Goal: Task Accomplishment & Management: Complete application form

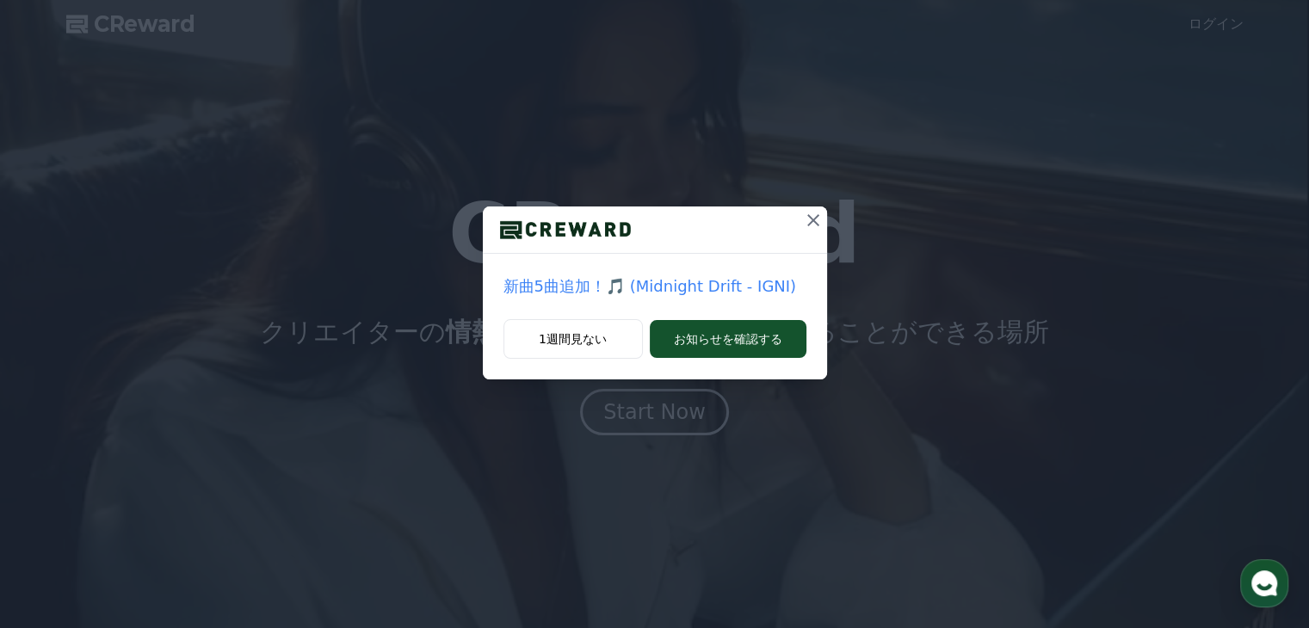
click at [811, 225] on icon at bounding box center [813, 220] width 21 height 21
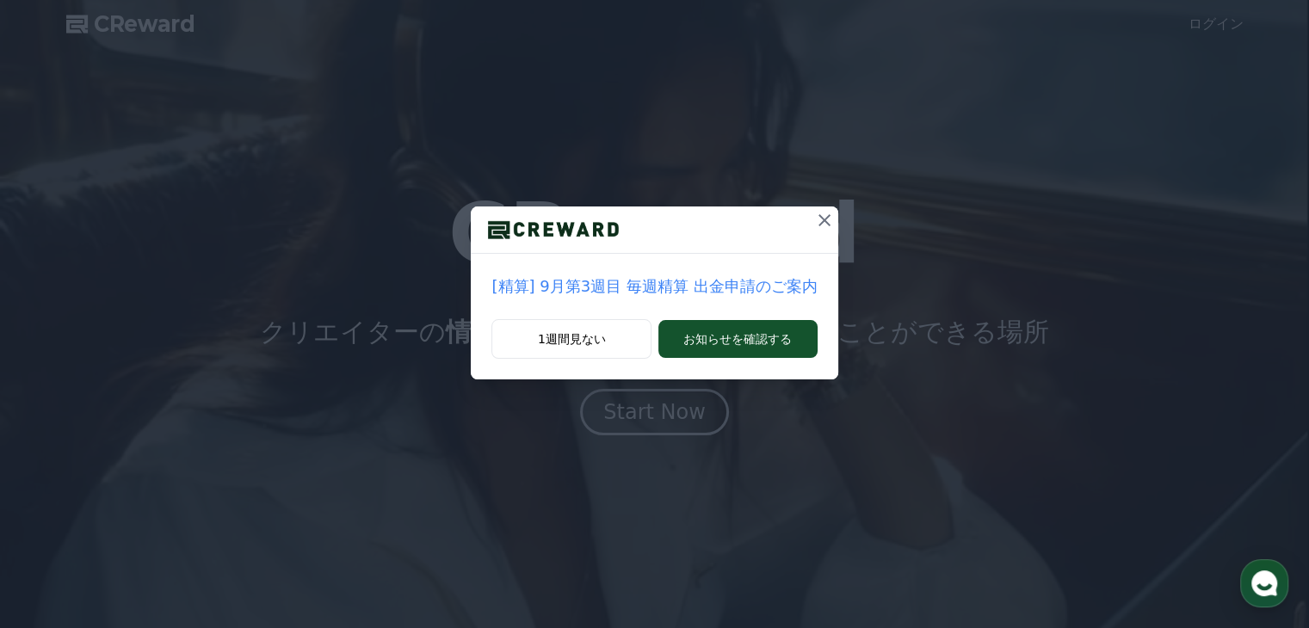
click at [818, 221] on icon at bounding box center [824, 220] width 12 height 12
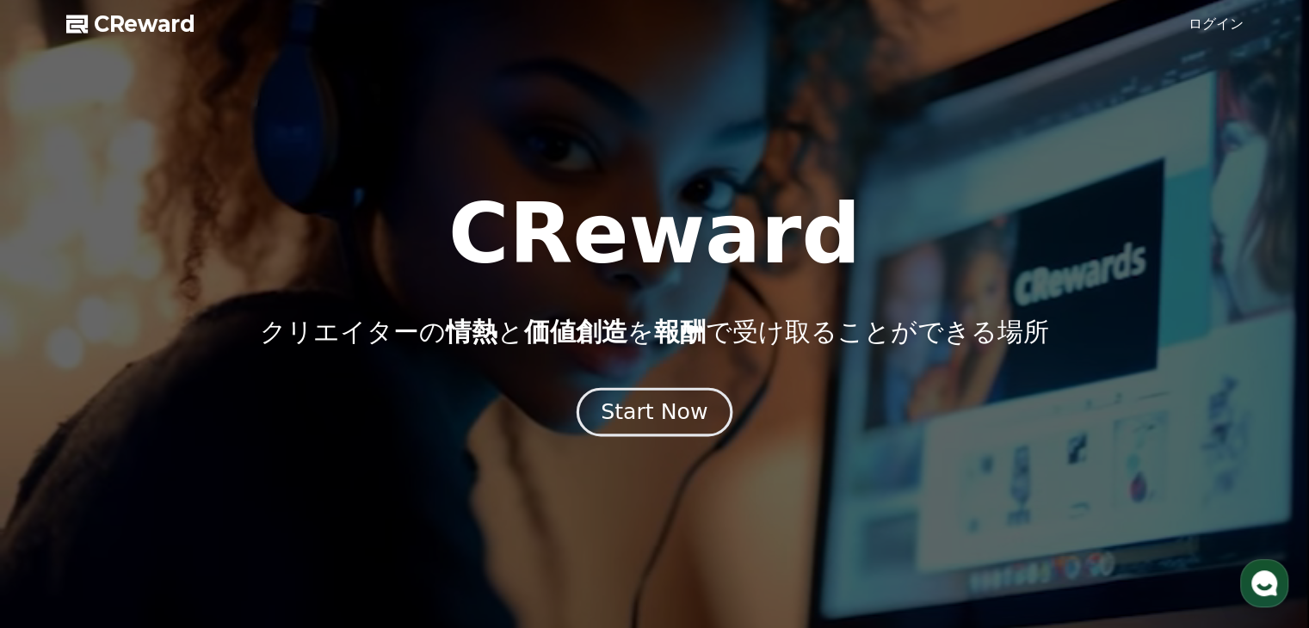
click at [638, 397] on div "Start Now" at bounding box center [654, 411] width 107 height 29
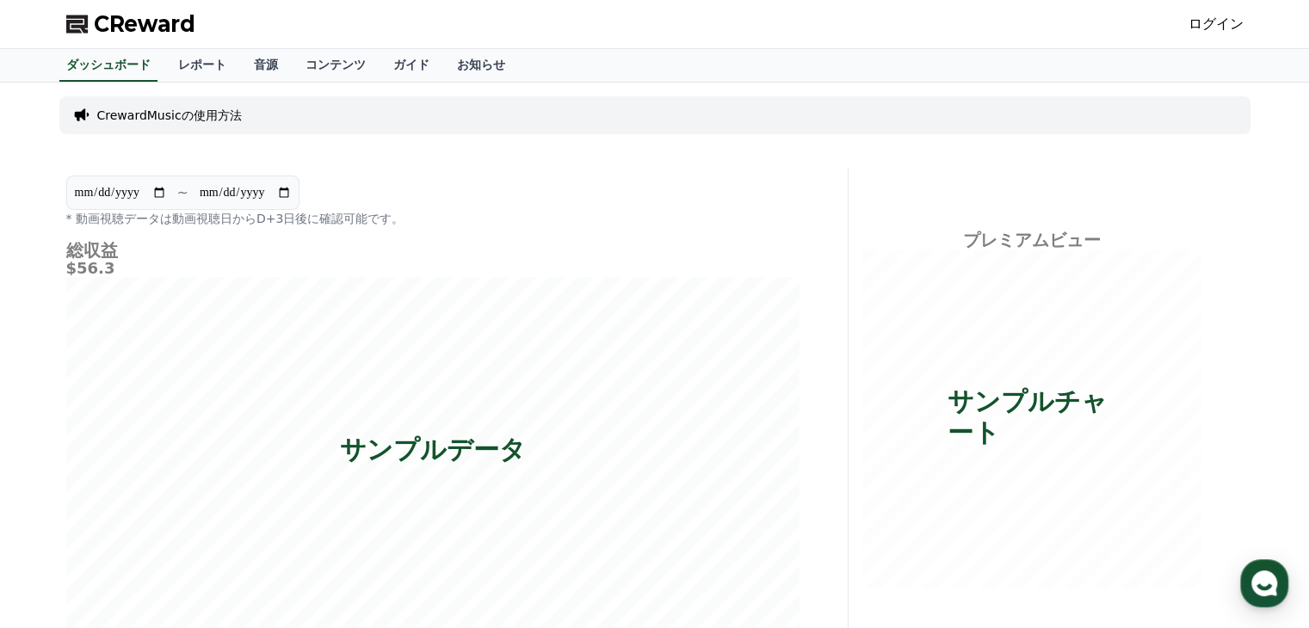
click at [1208, 22] on link "ログイン" at bounding box center [1215, 24] width 55 height 21
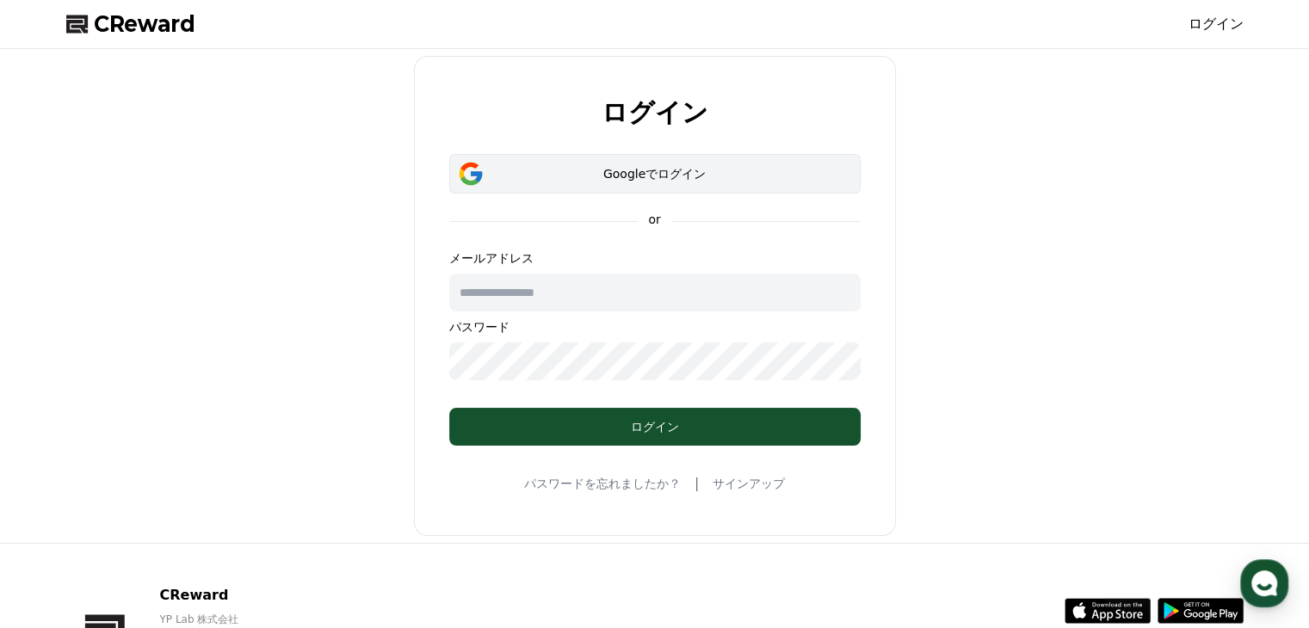
click at [545, 180] on div "Googleでログイン" at bounding box center [654, 173] width 361 height 17
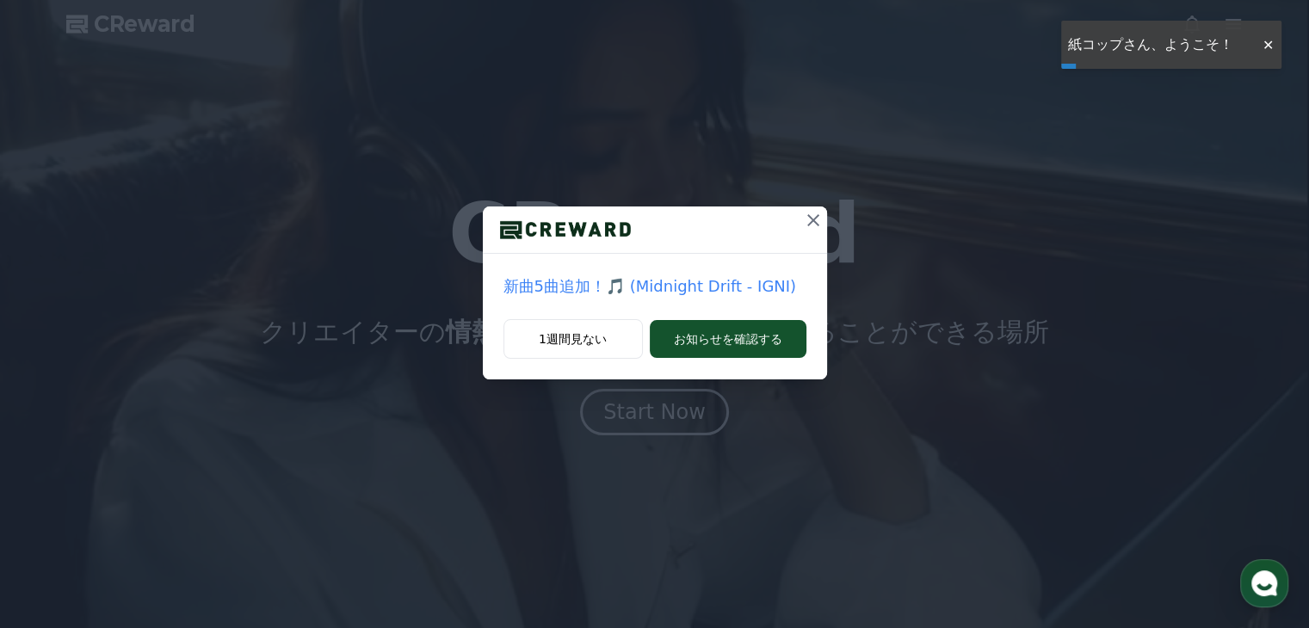
click at [816, 218] on icon at bounding box center [813, 220] width 21 height 21
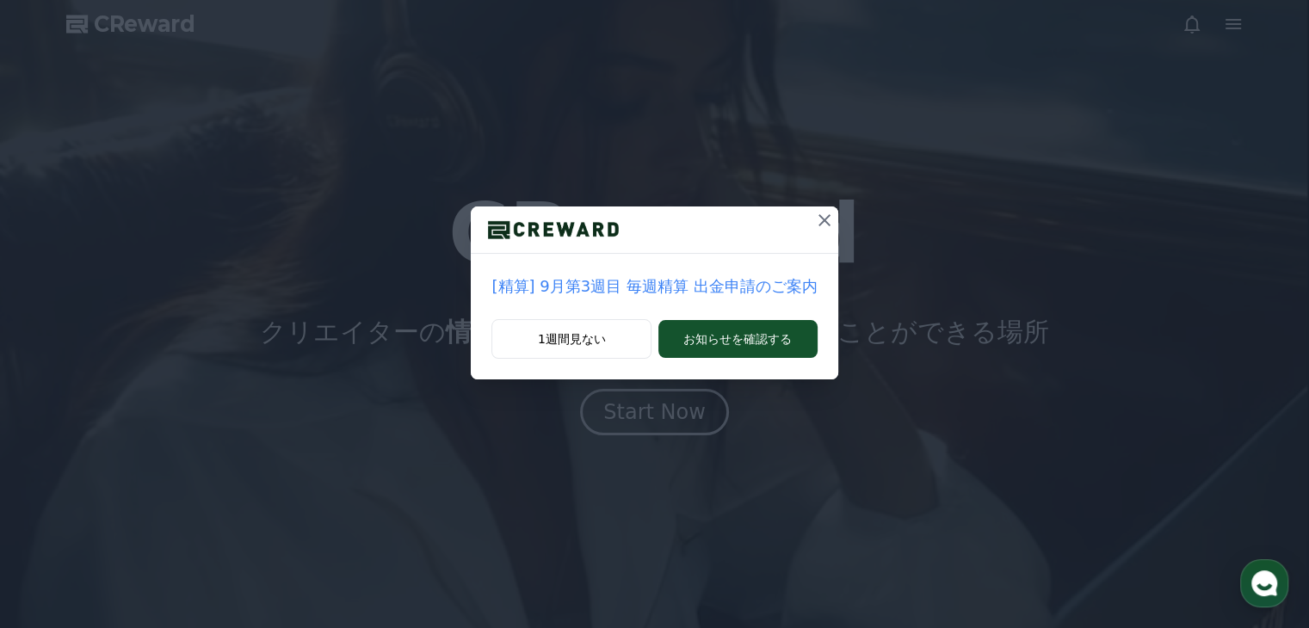
click at [814, 222] on icon at bounding box center [824, 220] width 21 height 21
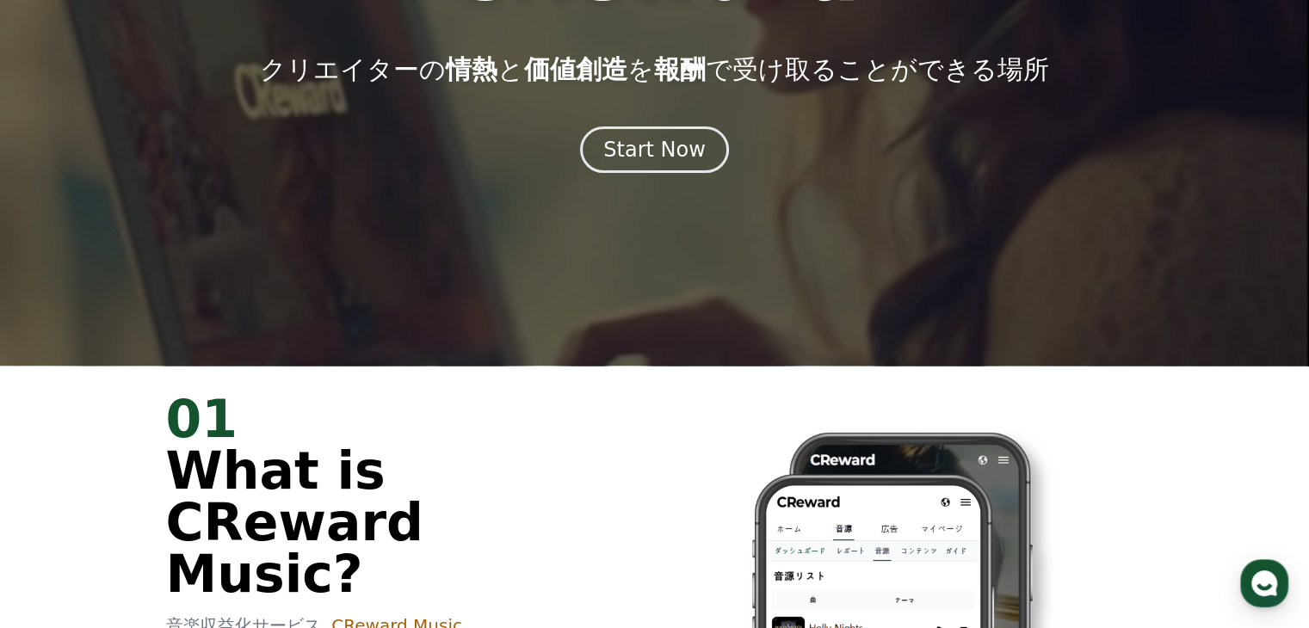
scroll to position [258, 0]
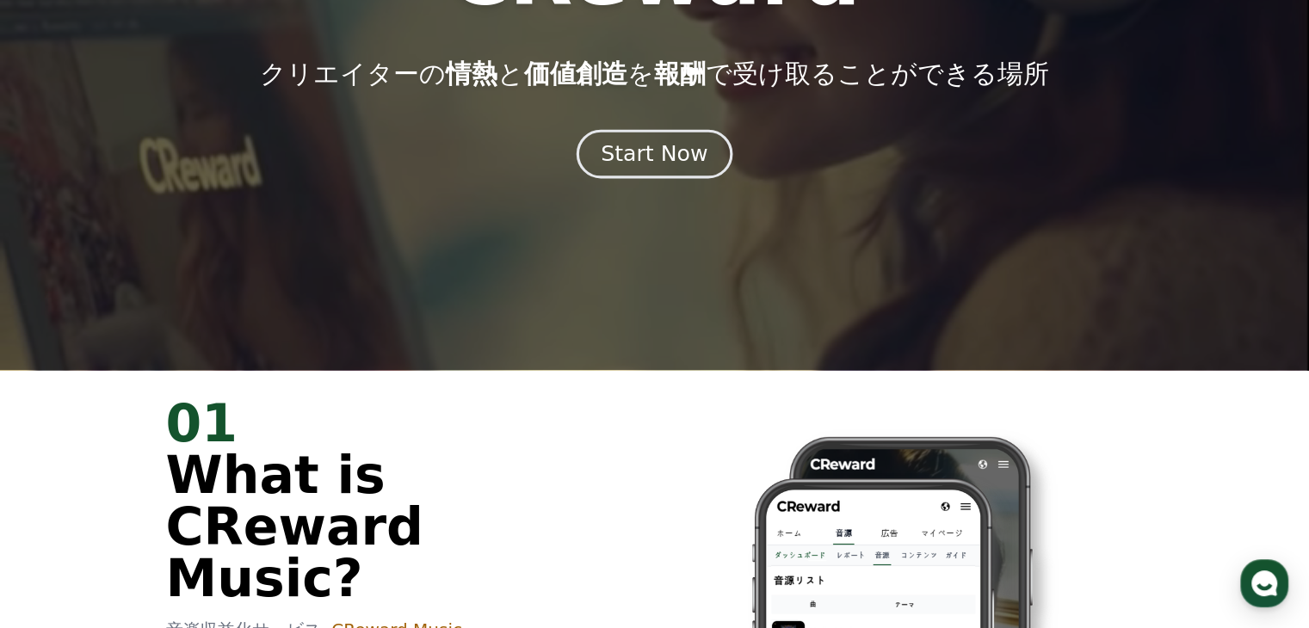
click at [665, 147] on div "Start Now" at bounding box center [654, 153] width 107 height 29
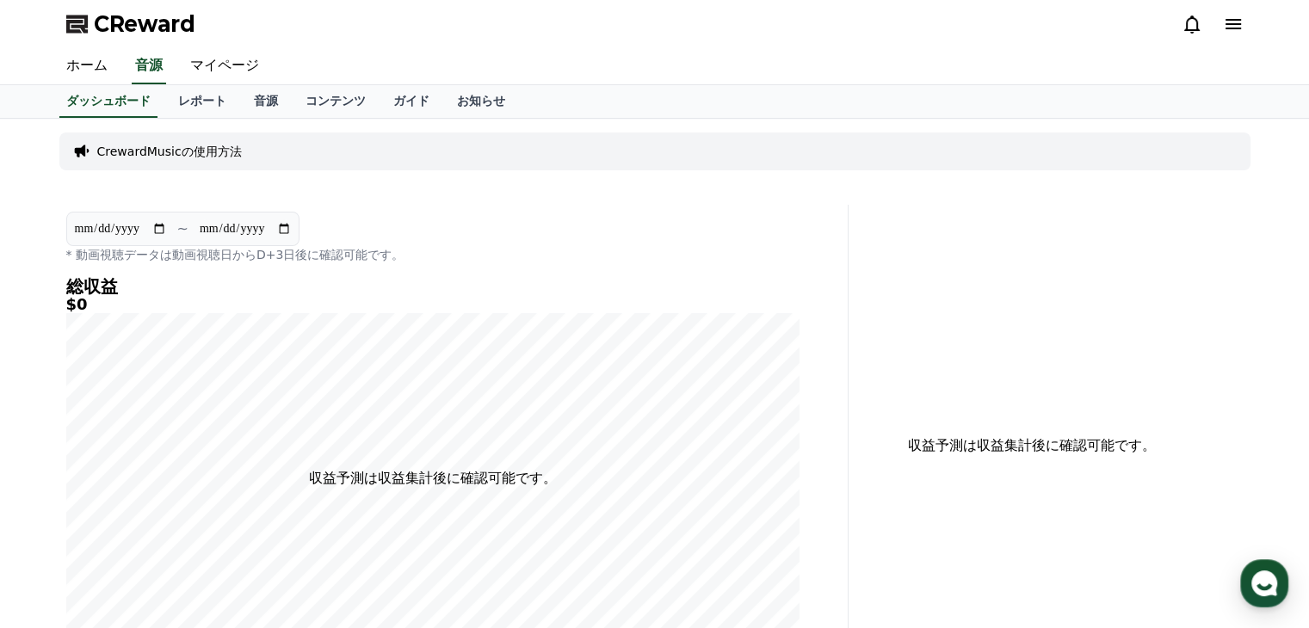
click at [193, 146] on p "CrewardMusicの使用方法" at bounding box center [169, 151] width 145 height 17
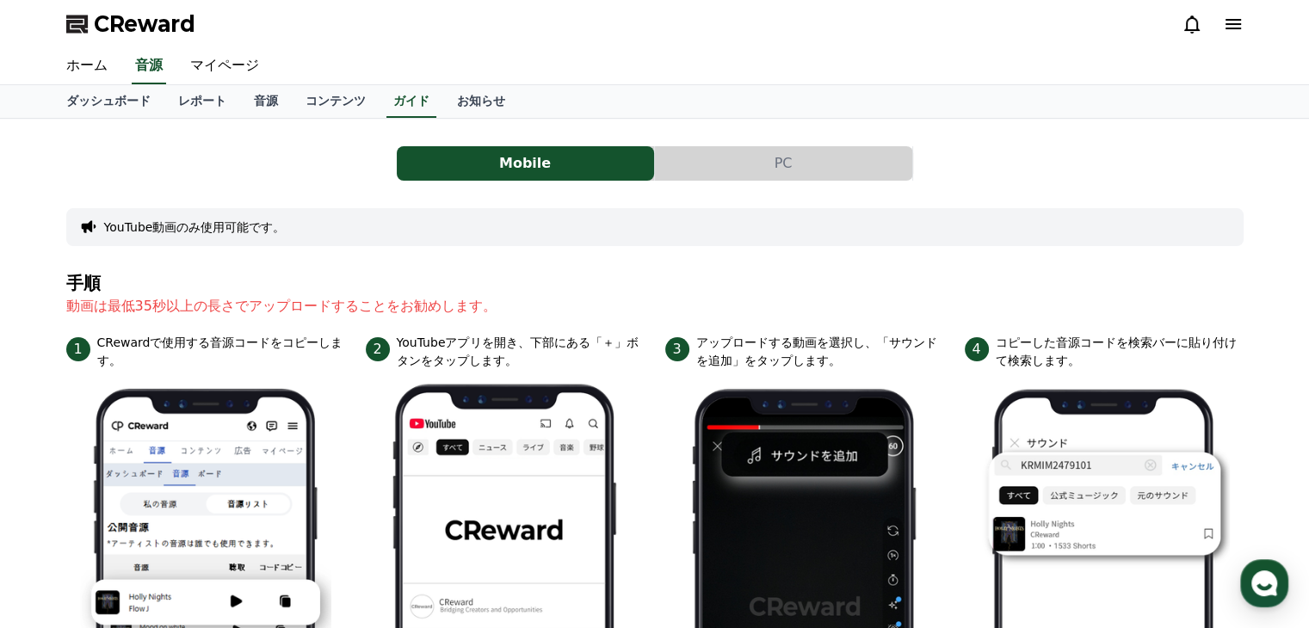
click at [767, 163] on button "PC" at bounding box center [783, 163] width 257 height 34
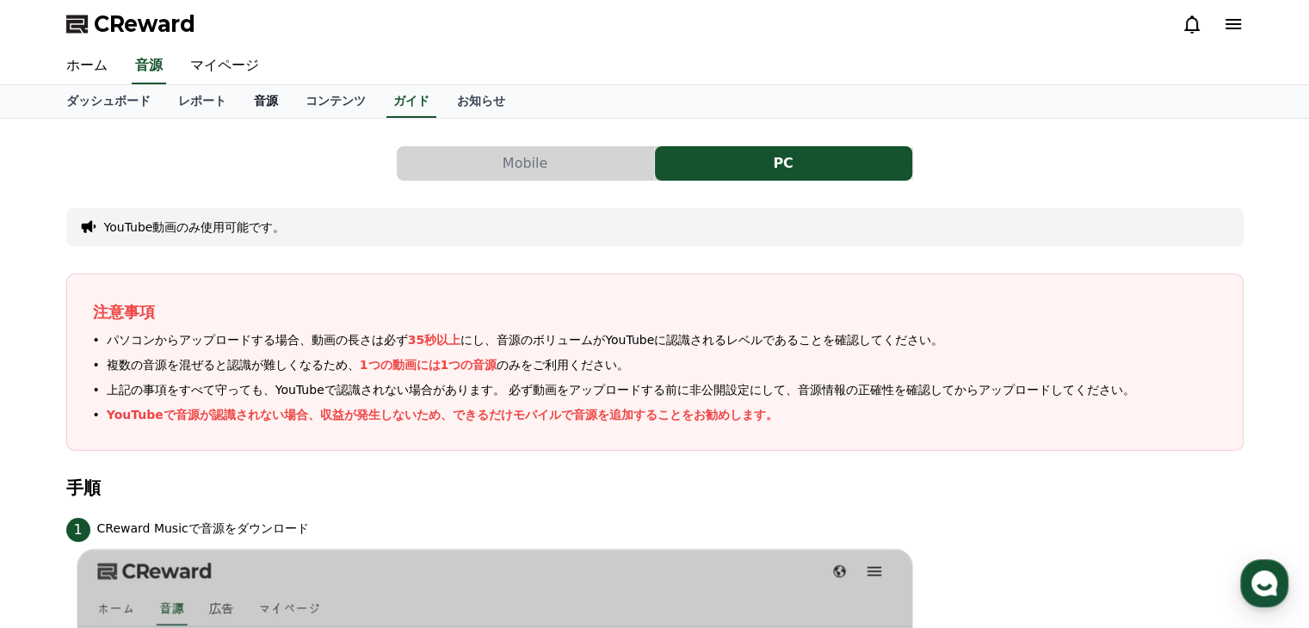
click at [240, 96] on link "音源" at bounding box center [266, 101] width 52 height 33
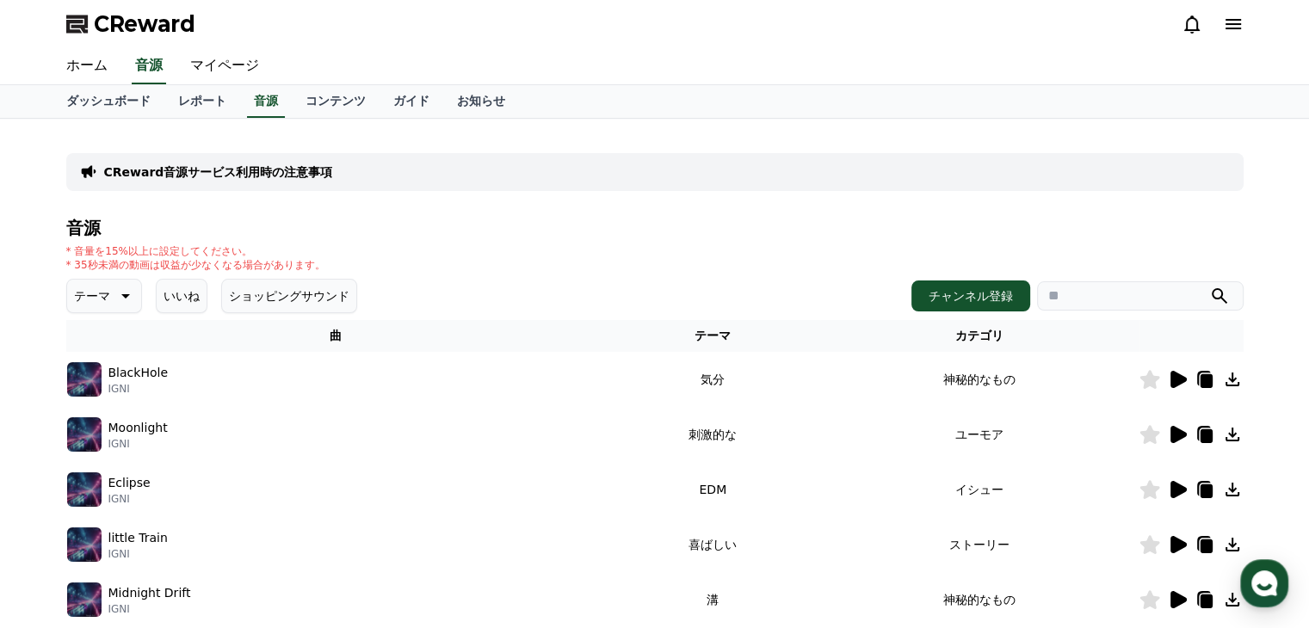
click at [1176, 379] on icon at bounding box center [1178, 379] width 16 height 17
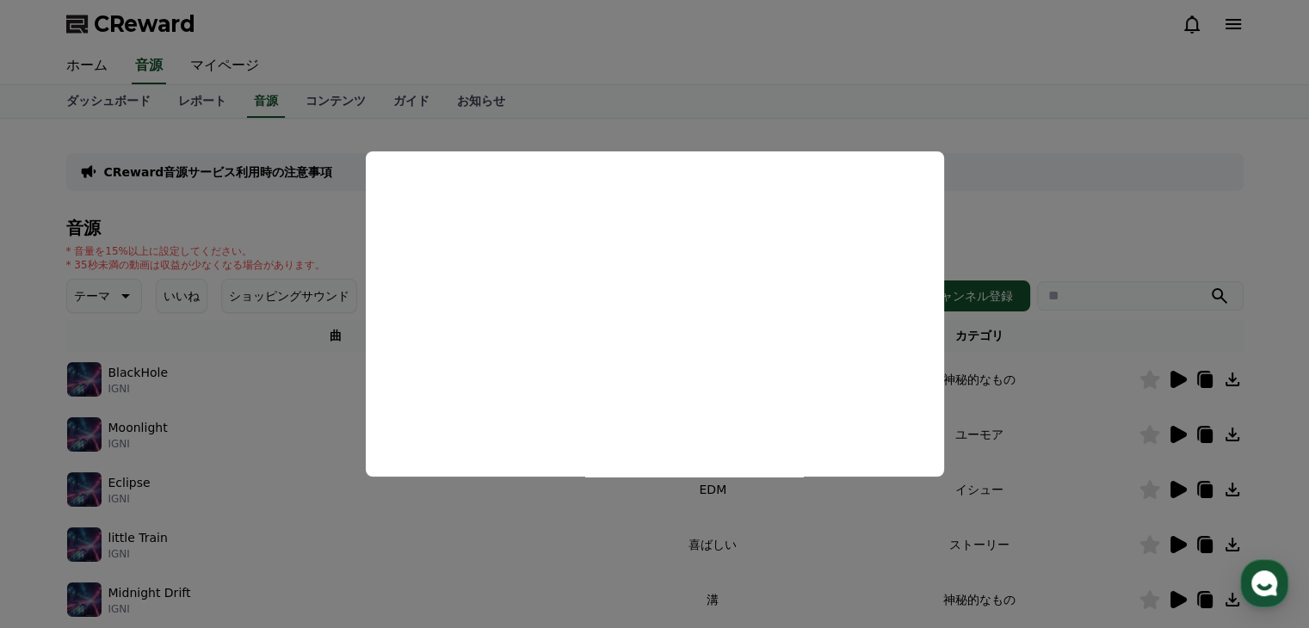
click at [991, 214] on button "close modal" at bounding box center [654, 314] width 1309 height 628
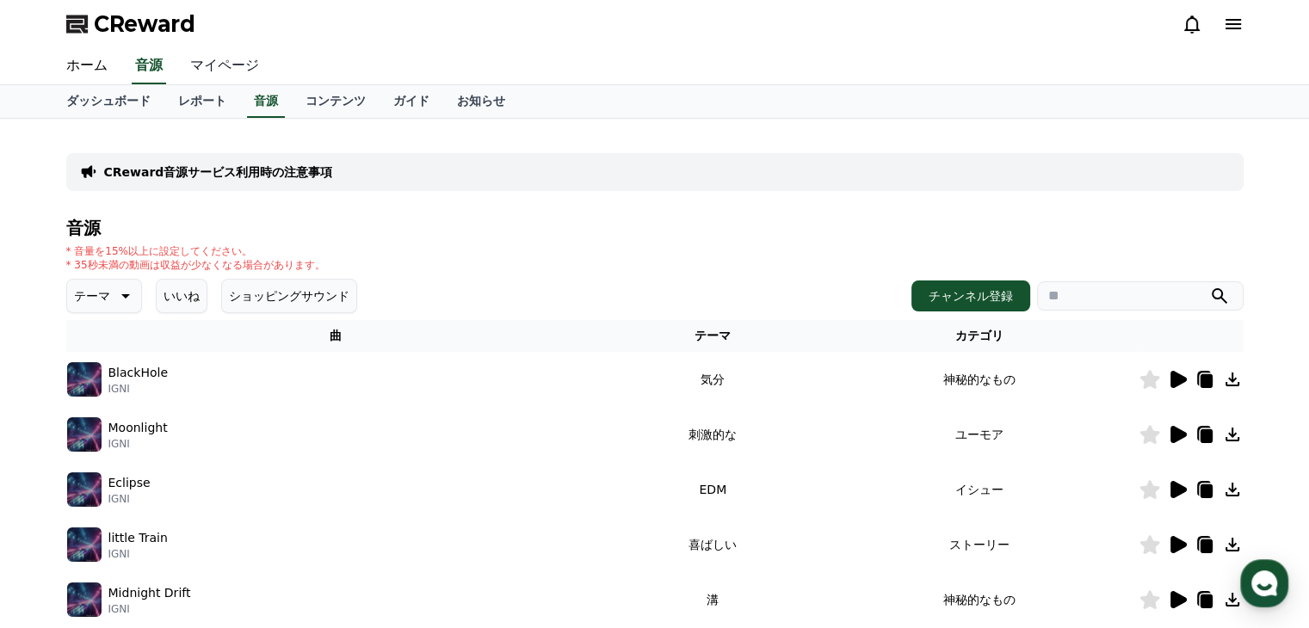
click at [225, 66] on link "マイページ" at bounding box center [224, 66] width 96 height 36
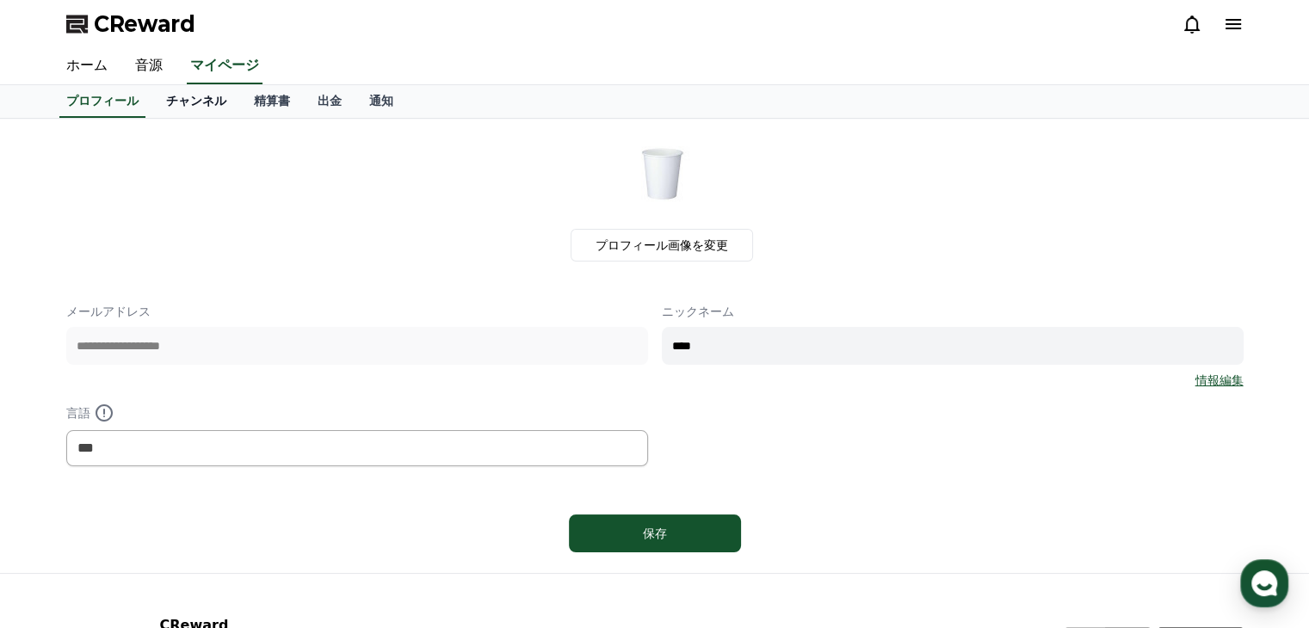
click at [152, 96] on link "チャンネル" at bounding box center [196, 101] width 88 height 33
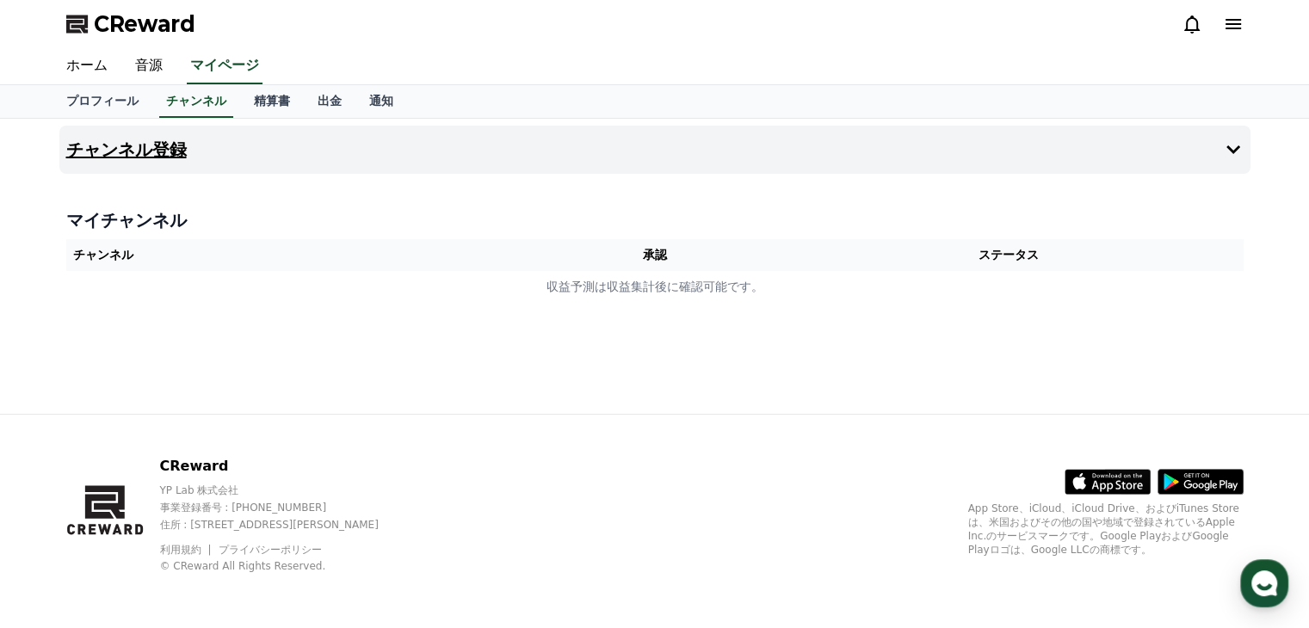
click at [1217, 151] on button "チャンネル登録" at bounding box center [654, 150] width 1191 height 48
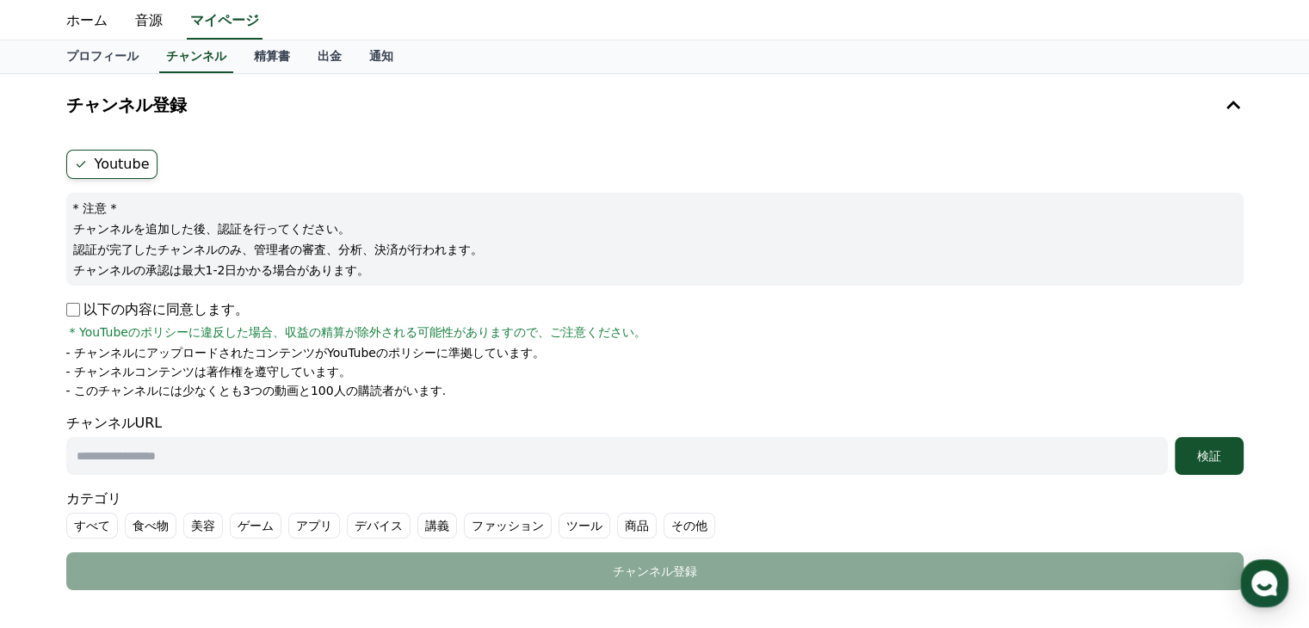
scroll to position [172, 0]
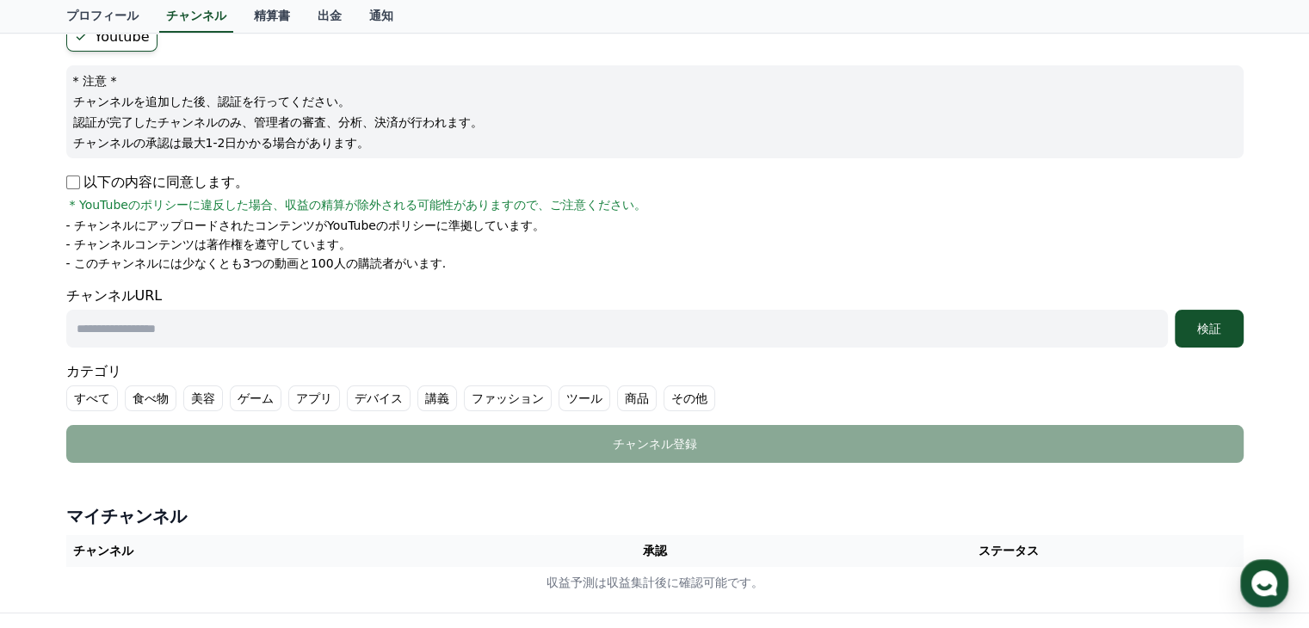
click at [217, 333] on input "text" at bounding box center [616, 329] width 1101 height 38
paste input "**********"
type input "**********"
click at [237, 398] on label "ゲーム" at bounding box center [256, 398] width 52 height 26
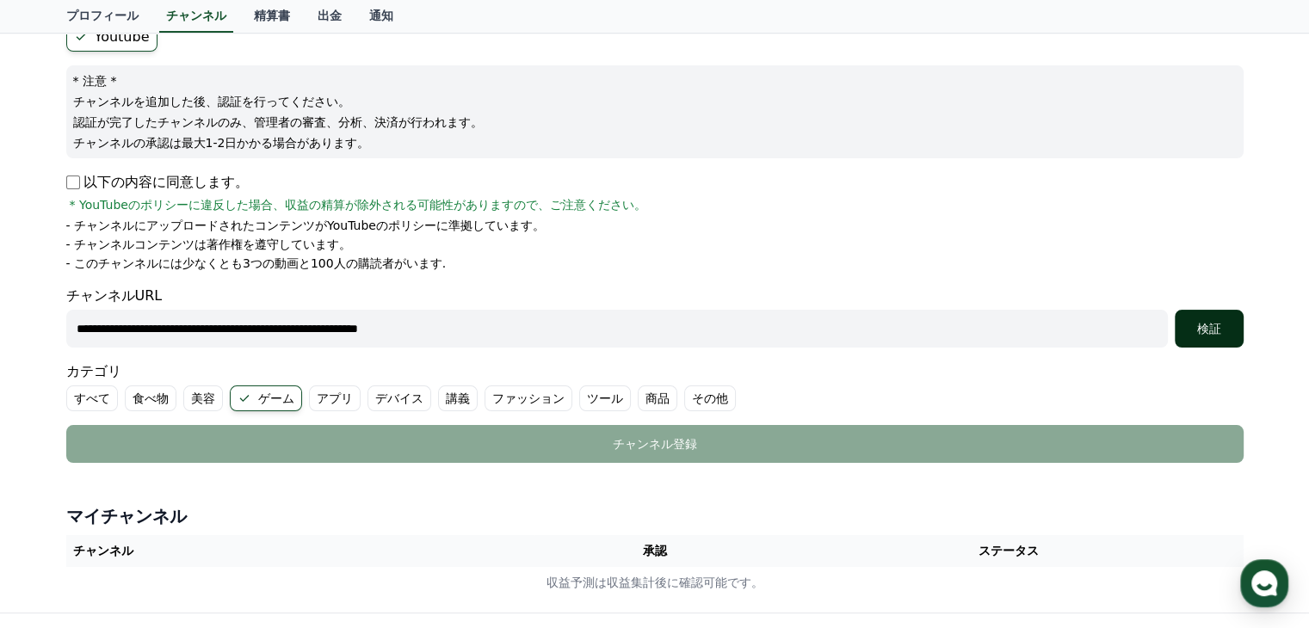
click at [1196, 323] on div "検証" at bounding box center [1208, 328] width 55 height 17
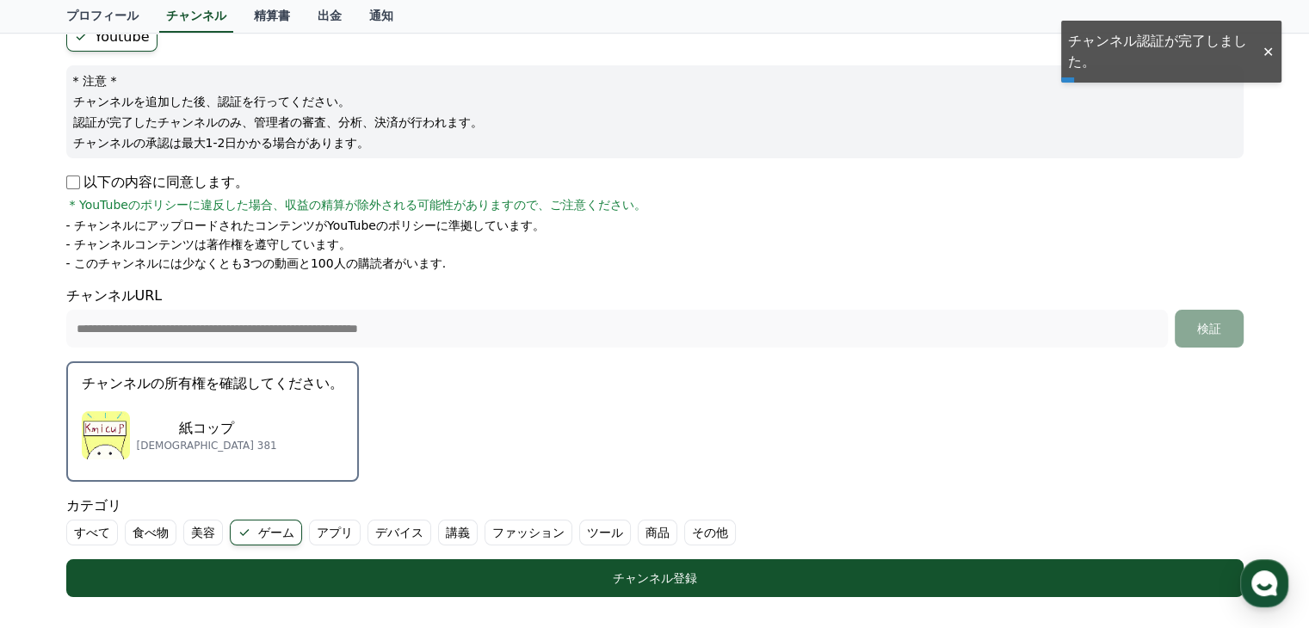
click at [246, 415] on div "紙コップ サブスクライバー 381" at bounding box center [213, 435] width 262 height 69
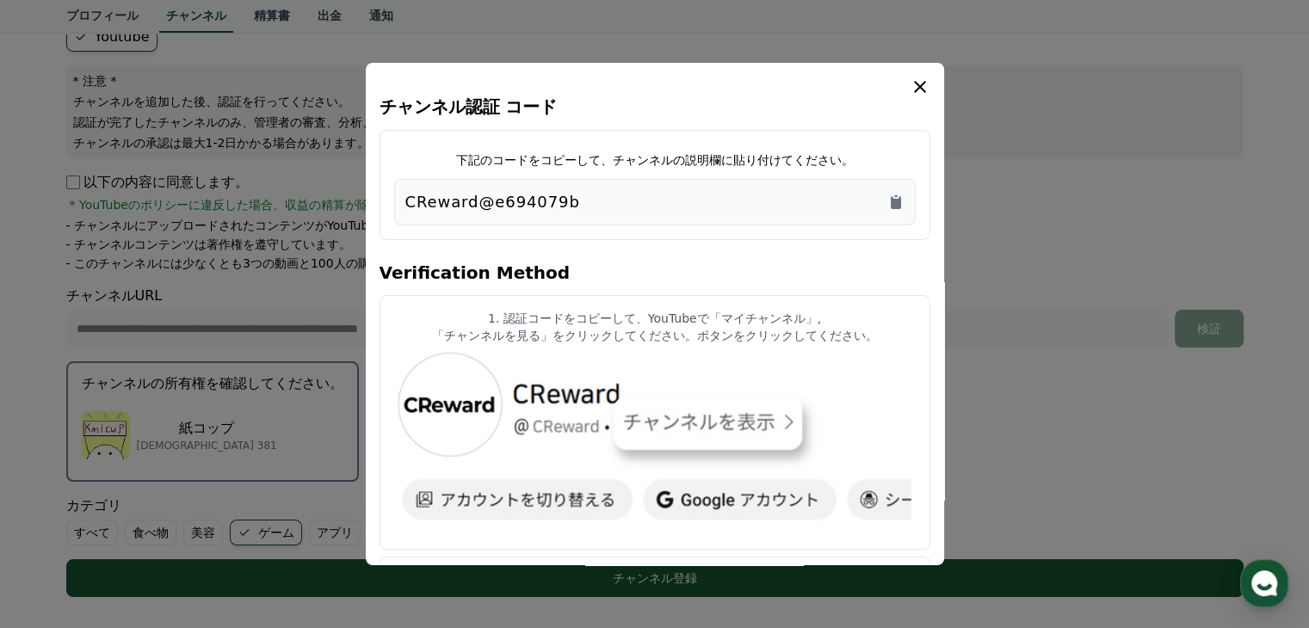
click at [916, 83] on icon "modal" at bounding box center [919, 87] width 21 height 21
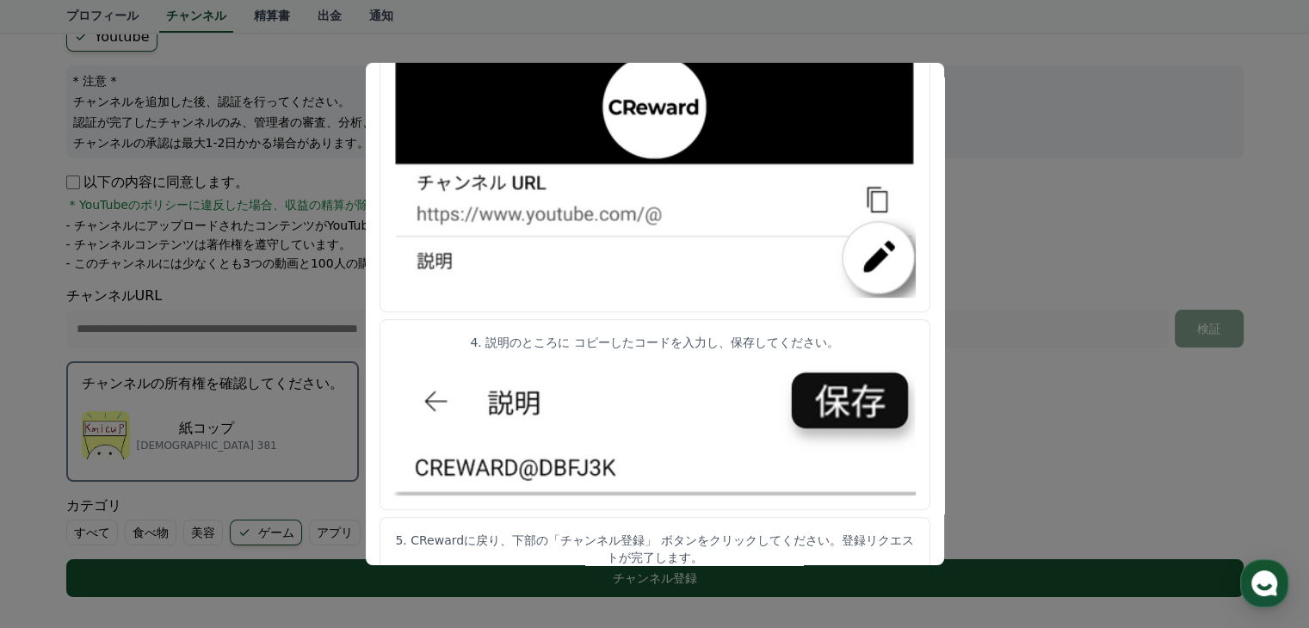
scroll to position [895, 0]
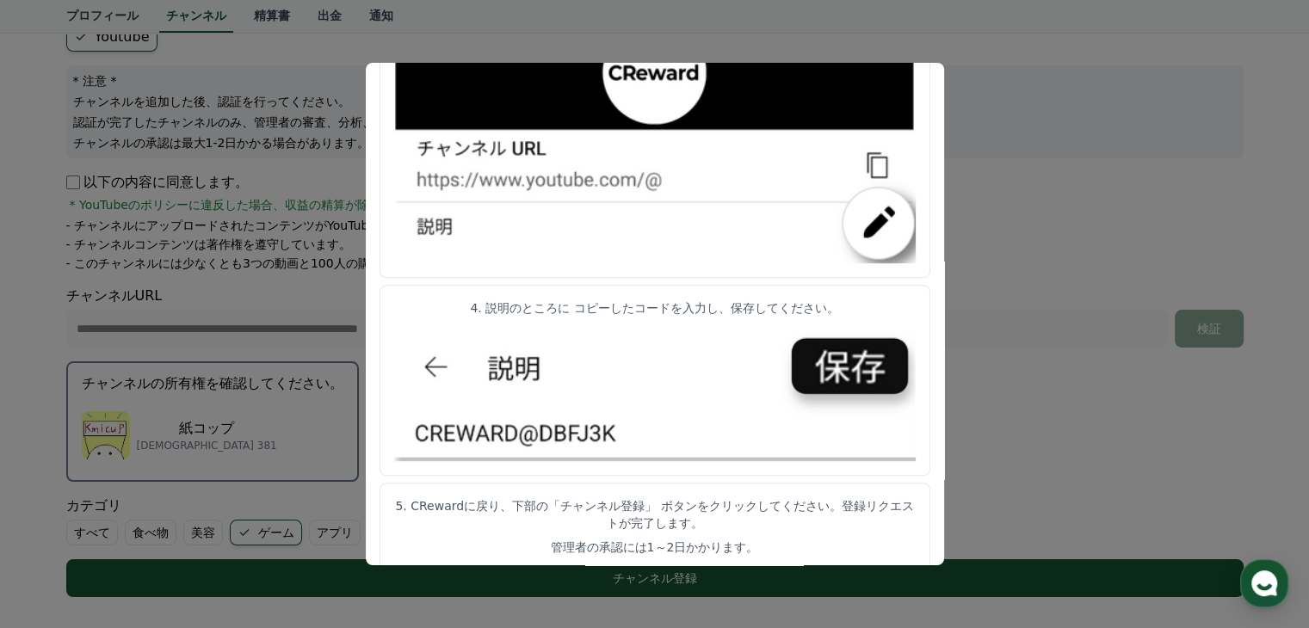
click at [242, 428] on button "close modal" at bounding box center [654, 314] width 1309 height 628
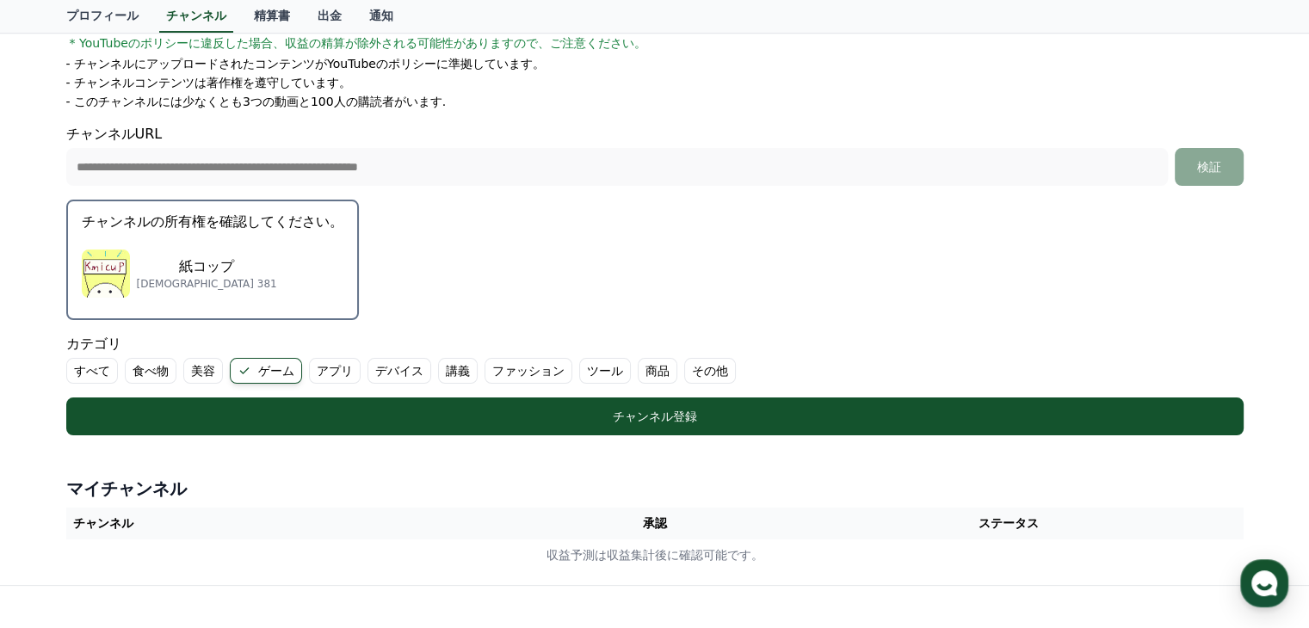
scroll to position [344, 0]
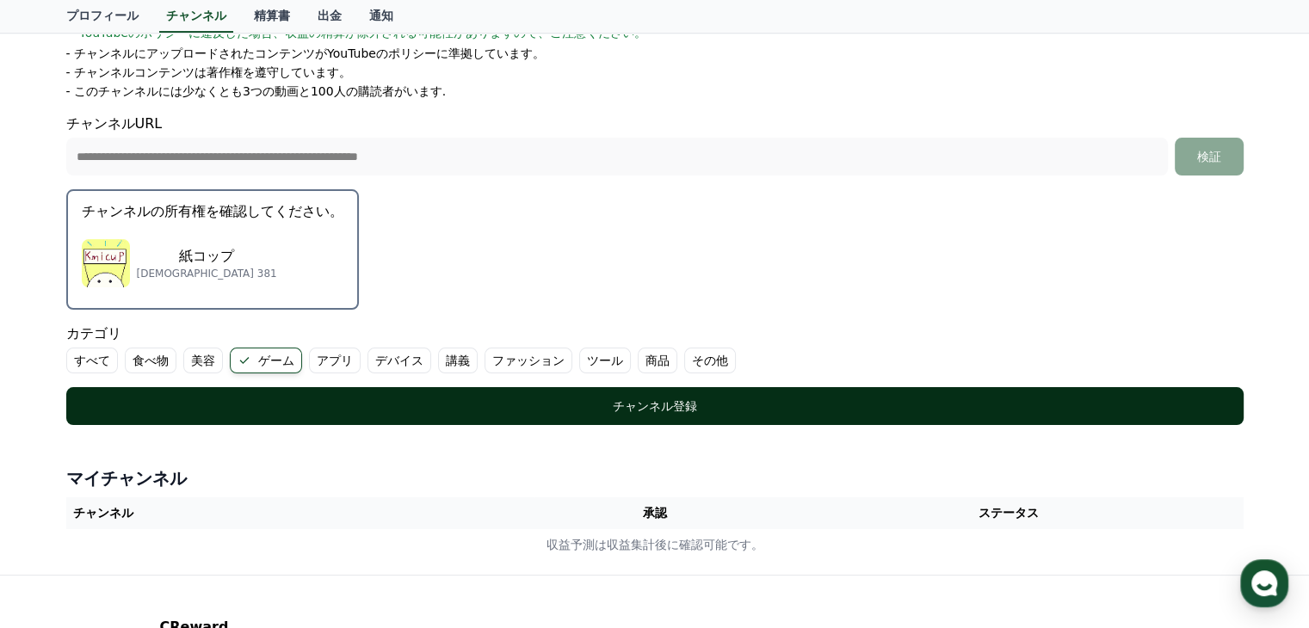
click at [289, 401] on div "チャンネル登録" at bounding box center [655, 405] width 1108 height 17
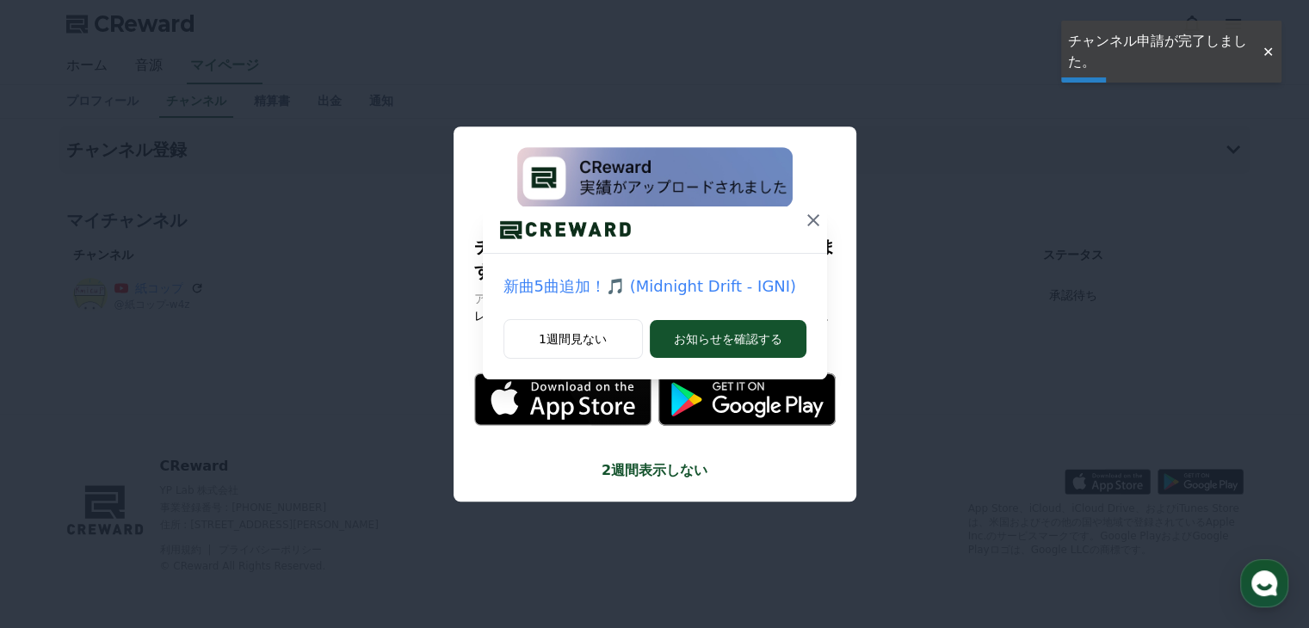
click at [805, 216] on icon at bounding box center [813, 220] width 21 height 21
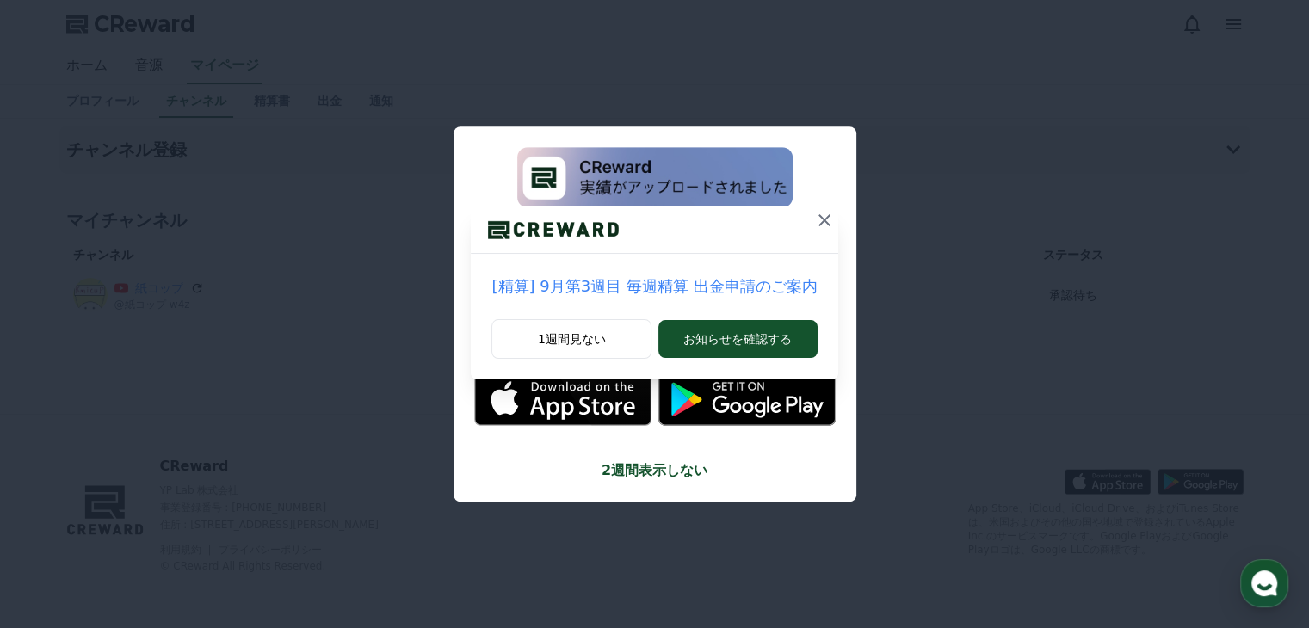
click at [814, 216] on icon at bounding box center [824, 220] width 21 height 21
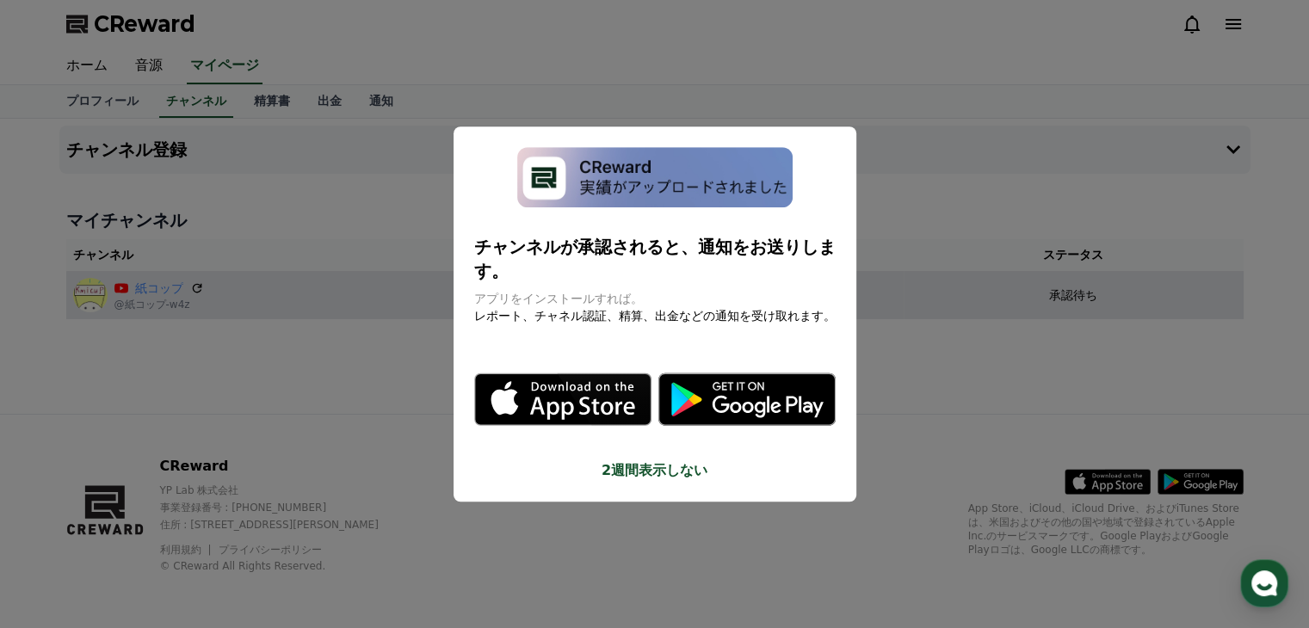
click at [898, 317] on button "close modal" at bounding box center [654, 314] width 1309 height 628
